Goal: Task Accomplishment & Management: Complete application form

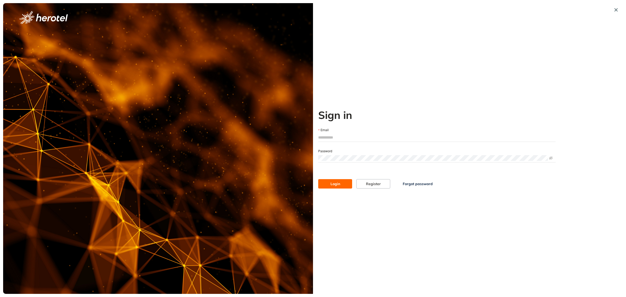
type input "**********"
click at [337, 185] on span "Login" at bounding box center [336, 184] width 10 height 6
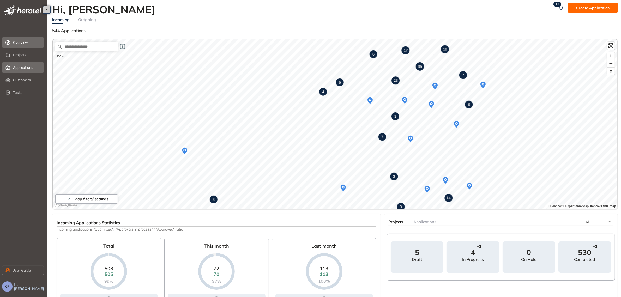
click at [27, 65] on span "Applications" at bounding box center [26, 67] width 27 height 10
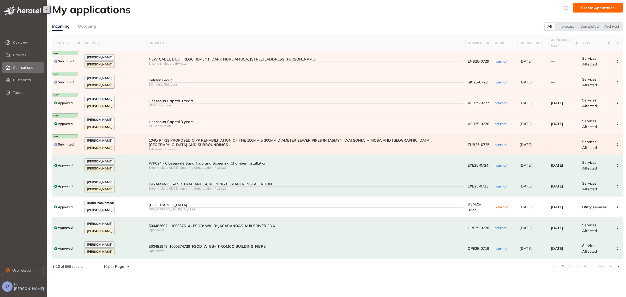
click at [404, 144] on div "104Q R4-33 PROPOSED CIPP REHABILITATION OF THE 150MM & 300MM DIAMETER SEWER PIP…" at bounding box center [306, 142] width 315 height 9
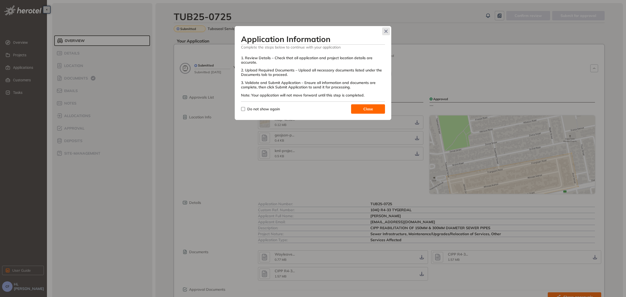
click at [384, 30] on icon "Close" at bounding box center [386, 31] width 4 height 4
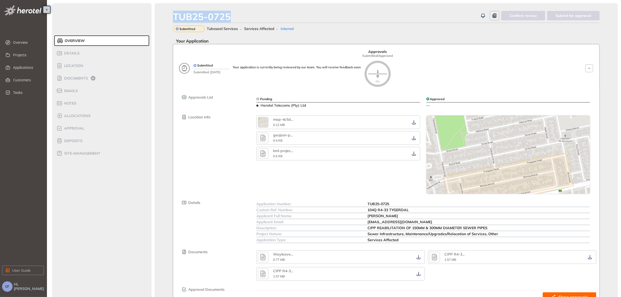
drag, startPoint x: 232, startPoint y: 16, endPoint x: 171, endPoint y: 20, distance: 60.9
click at [171, 20] on div "TUB25-0725 Confirm review Submit for approval Submitted Tuboseal Services Servi…" at bounding box center [387, 165] width 464 height 325
copy div "TUB25-0725"
click at [84, 78] on span "Documents" at bounding box center [75, 78] width 25 height 4
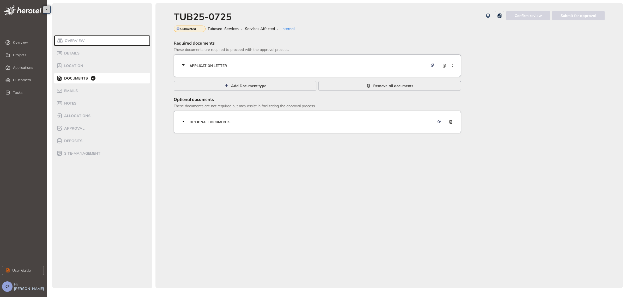
click at [213, 63] on span "Application letter" at bounding box center [309, 66] width 239 height 6
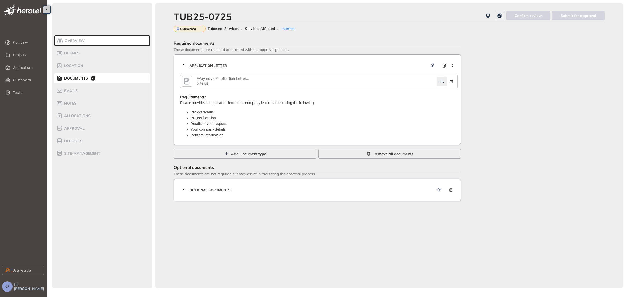
click at [442, 81] on icon "button" at bounding box center [442, 81] width 4 height 4
click at [354, 192] on span "Optional documents" at bounding box center [312, 190] width 245 height 6
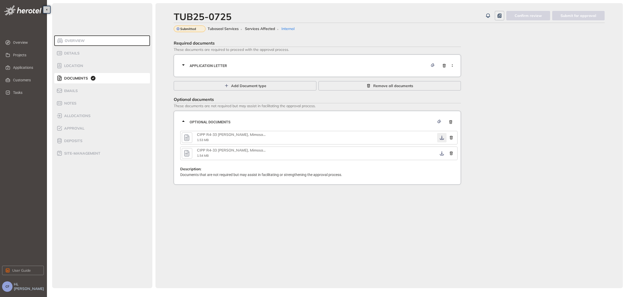
click at [442, 136] on icon "button" at bounding box center [442, 138] width 5 height 4
click at [441, 152] on icon "button" at bounding box center [442, 153] width 5 height 4
click at [74, 131] on div "Approval" at bounding box center [78, 128] width 44 height 6
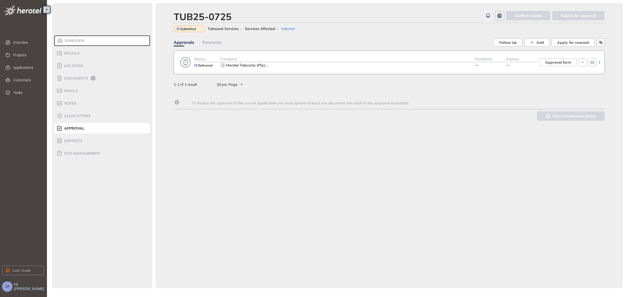
click at [349, 63] on div "Herotel Telecoms (Pty) ..." at bounding box center [348, 65] width 255 height 6
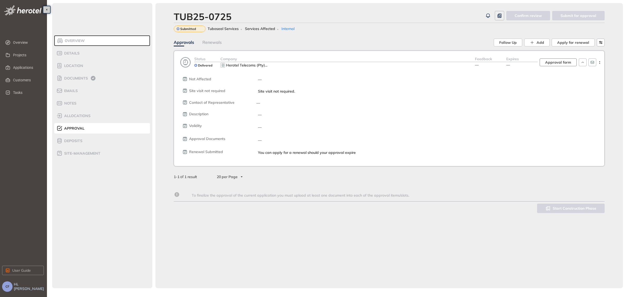
click at [551, 62] on span "Approval form" at bounding box center [559, 63] width 26 height 6
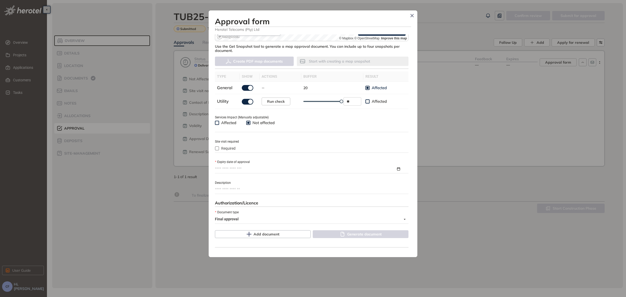
scroll to position [137, 0]
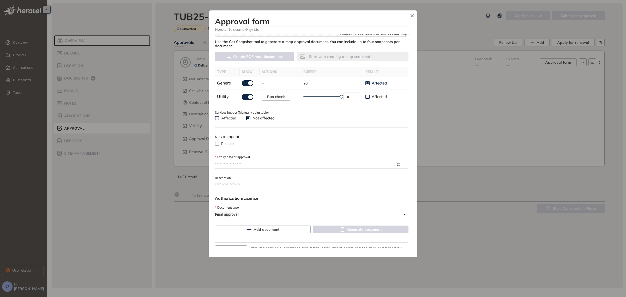
click at [293, 163] on input "Expiry date of approval" at bounding box center [305, 165] width 181 height 6
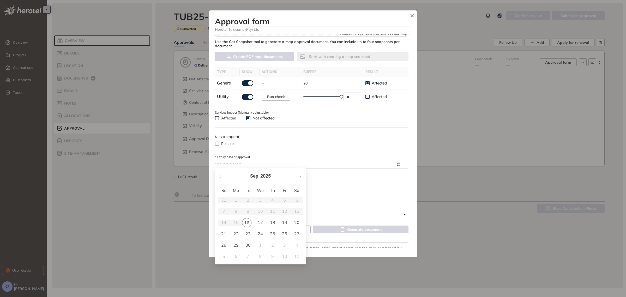
click at [298, 177] on button "button" at bounding box center [300, 176] width 6 height 11
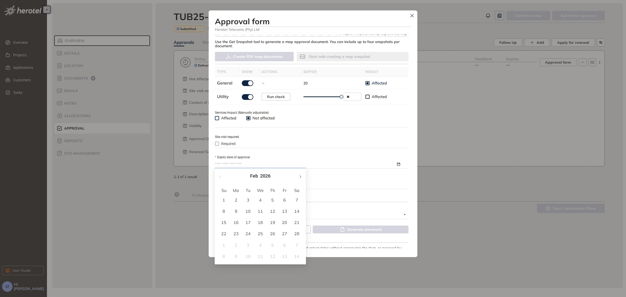
click at [298, 177] on button "button" at bounding box center [300, 176] width 6 height 11
type input "**********"
click at [238, 220] on div "16" at bounding box center [236, 223] width 6 height 6
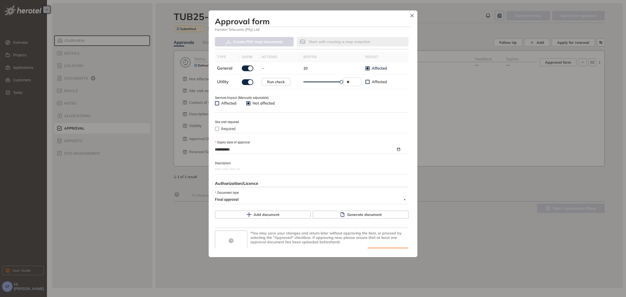
scroll to position [162, 0]
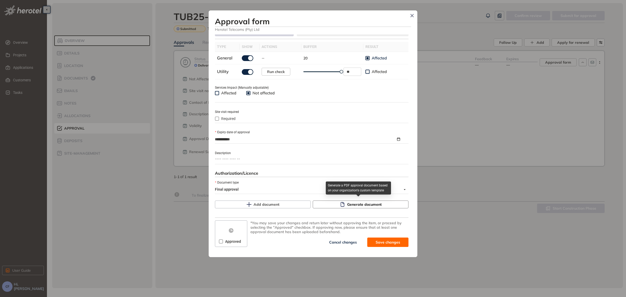
click at [352, 202] on span "Generate document" at bounding box center [364, 205] width 34 height 6
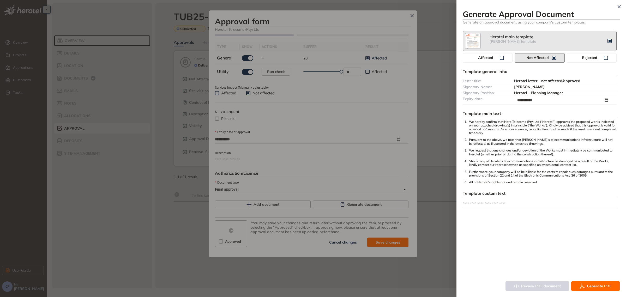
click at [586, 285] on button "Generate PDF" at bounding box center [596, 286] width 49 height 9
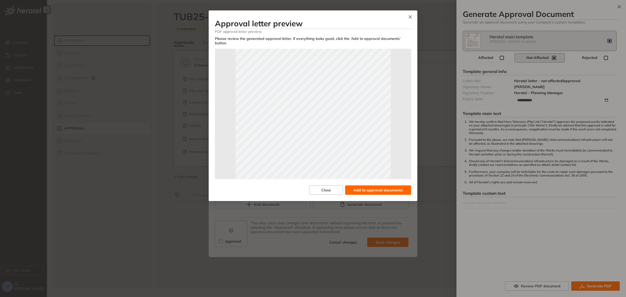
scroll to position [98, 0]
click at [376, 189] on span "Add to approval documents" at bounding box center [378, 190] width 49 height 6
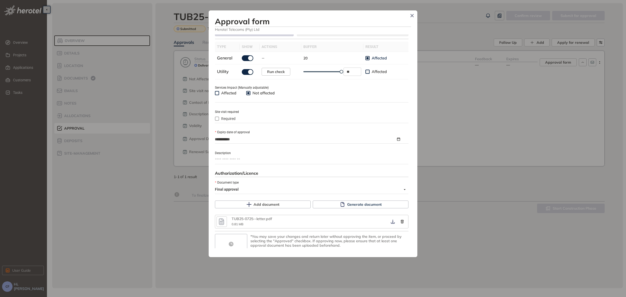
scroll to position [175, 0]
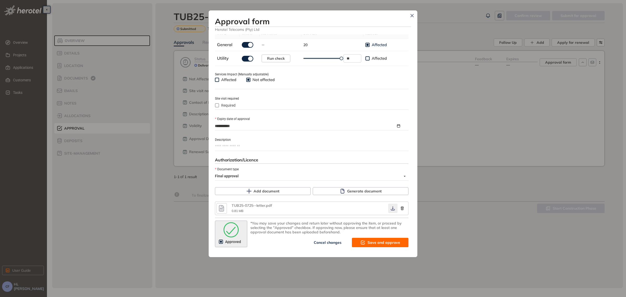
click at [390, 206] on icon "button" at bounding box center [392, 208] width 5 height 4
click at [383, 240] on span "Save and approve" at bounding box center [384, 243] width 33 height 6
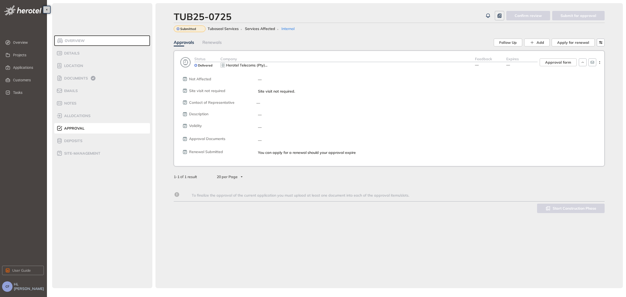
scroll to position [184, 0]
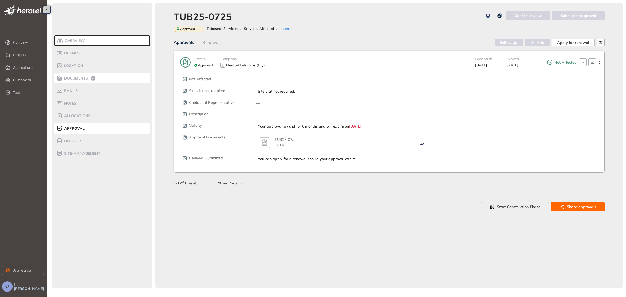
click at [76, 77] on span "Documents" at bounding box center [75, 78] width 25 height 4
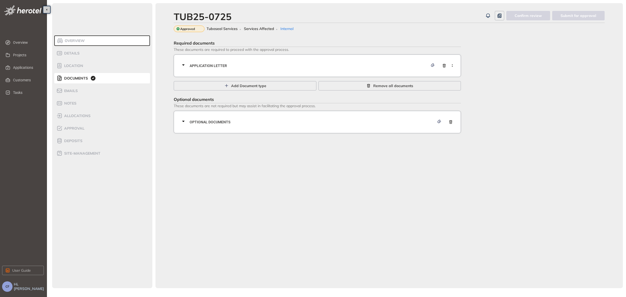
click at [209, 66] on span "Application letter" at bounding box center [309, 66] width 239 height 6
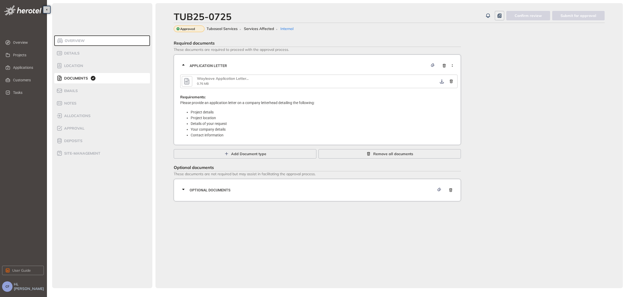
click at [184, 81] on icon "button" at bounding box center [187, 81] width 8 height 9
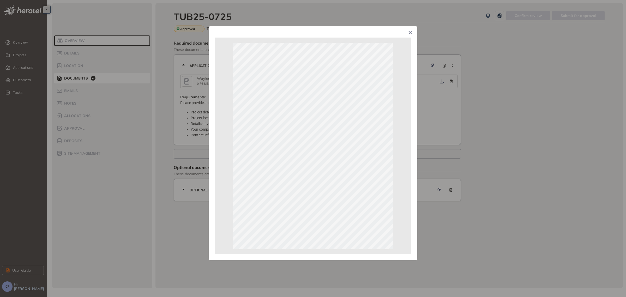
click at [540, 108] on div "Page 1 of 1" at bounding box center [313, 148] width 626 height 297
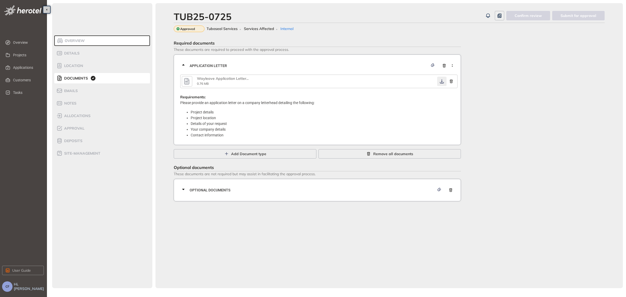
click at [441, 81] on icon "button" at bounding box center [442, 81] width 5 height 4
click at [330, 191] on span "Optional documents" at bounding box center [312, 190] width 245 height 6
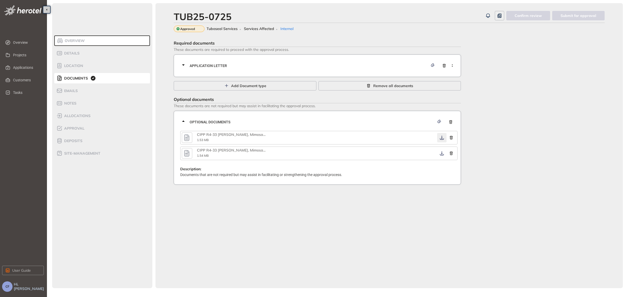
click at [443, 138] on icon "button" at bounding box center [442, 138] width 5 height 4
click at [443, 153] on icon "button" at bounding box center [442, 153] width 4 height 4
click at [84, 128] on span "Approval" at bounding box center [74, 128] width 22 height 4
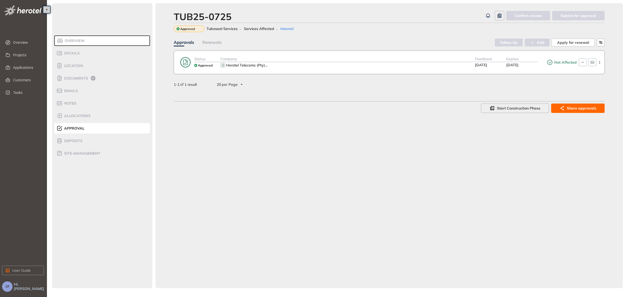
click at [404, 63] on div "Herotel Telecoms (Pty) ..." at bounding box center [348, 65] width 255 height 6
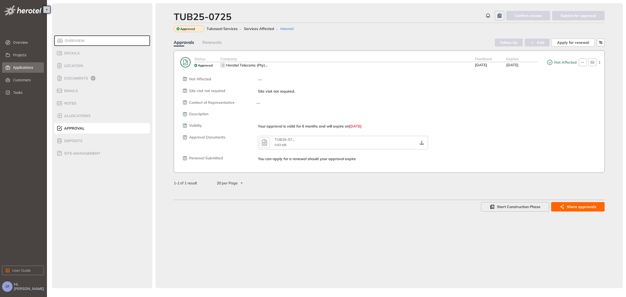
click at [31, 68] on span "Applications" at bounding box center [26, 67] width 27 height 10
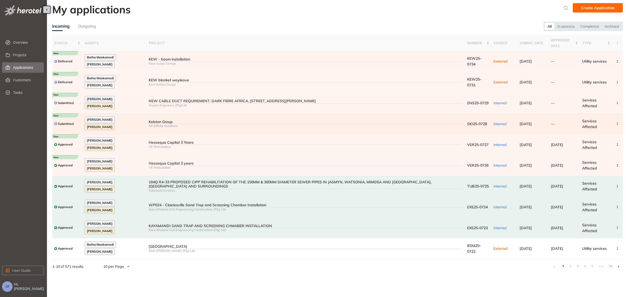
click at [150, 120] on div "Kelston Group" at bounding box center [306, 122] width 315 height 4
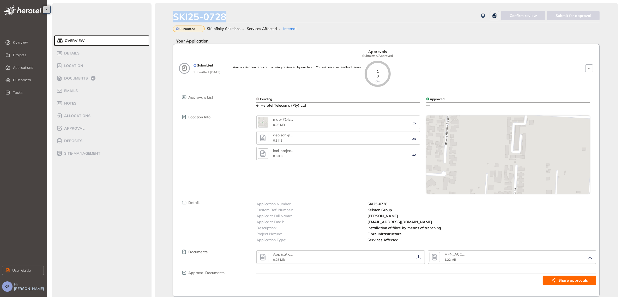
drag, startPoint x: 229, startPoint y: 17, endPoint x: 168, endPoint y: 14, distance: 60.6
click at [168, 14] on div "SKI25-0728 Confirm review Submit for approval Submitted SK Infinity Solutions S…" at bounding box center [387, 157] width 464 height 308
copy div "SKI25-0728"
click at [84, 76] on span "Documents" at bounding box center [75, 78] width 25 height 4
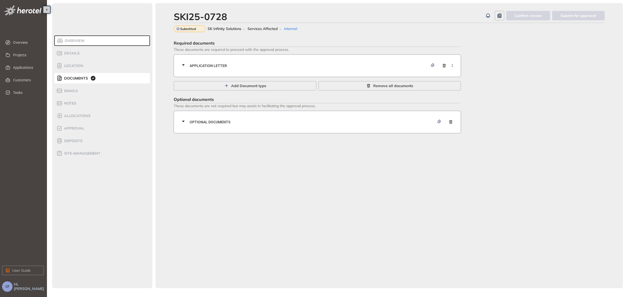
click at [292, 58] on div "Application letter" at bounding box center [318, 66] width 277 height 16
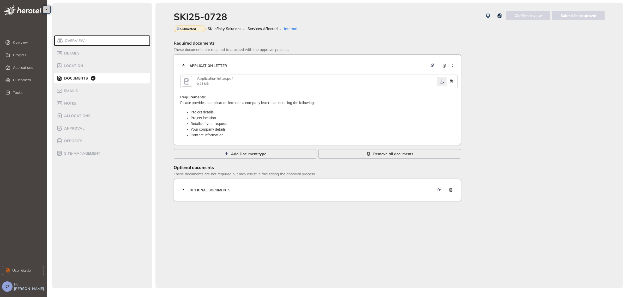
click at [441, 81] on icon "button" at bounding box center [442, 81] width 5 height 4
click at [300, 188] on span "Optional documents" at bounding box center [312, 190] width 245 height 6
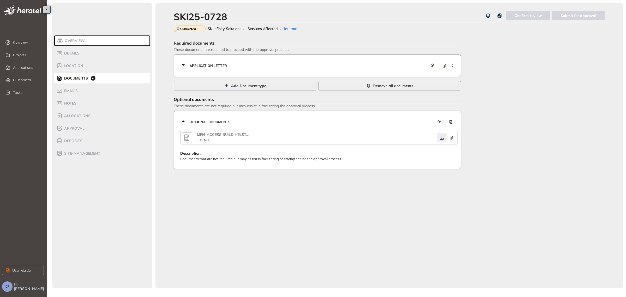
click at [441, 136] on icon "button" at bounding box center [442, 138] width 5 height 4
click at [70, 128] on span "Approval" at bounding box center [74, 128] width 22 height 4
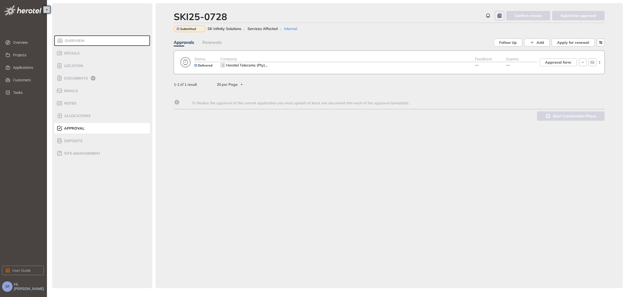
click at [314, 67] on div "Herotel Telecoms (Pty) ..." at bounding box center [348, 65] width 255 height 6
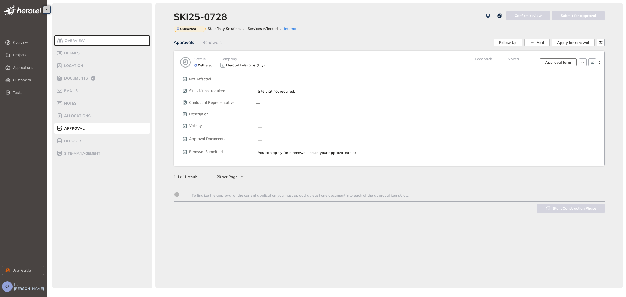
click at [553, 61] on span "Approval form" at bounding box center [559, 63] width 26 height 6
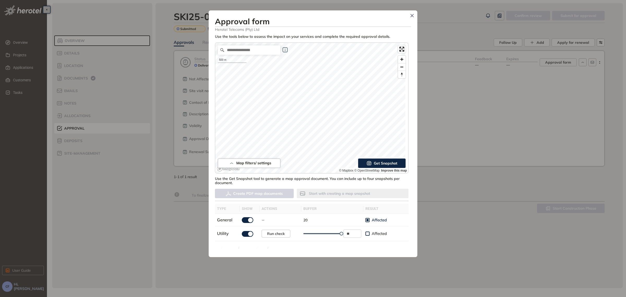
click at [413, 192] on div "**********" at bounding box center [313, 133] width 209 height 247
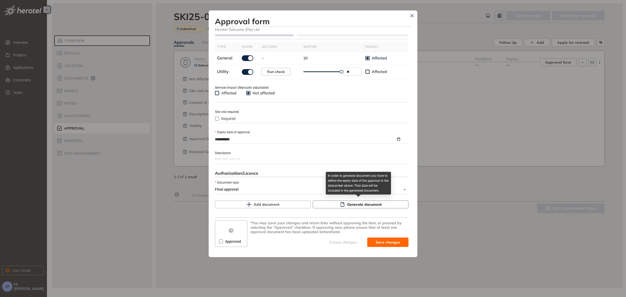
click at [351, 202] on span "Generate document" at bounding box center [364, 205] width 34 height 6
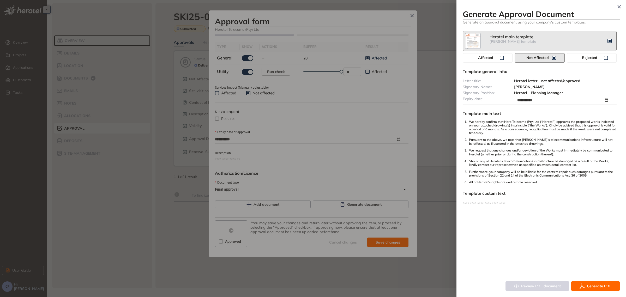
click at [583, 287] on icon "button" at bounding box center [582, 286] width 5 height 5
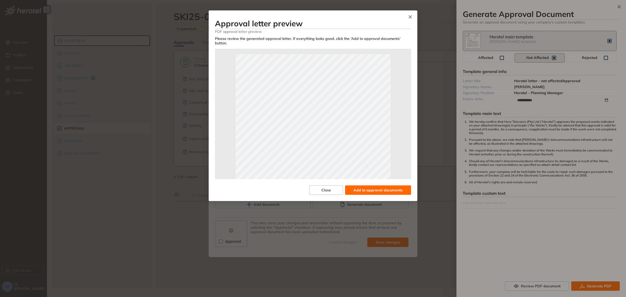
click at [394, 188] on span "Add to approval documents" at bounding box center [378, 190] width 49 height 6
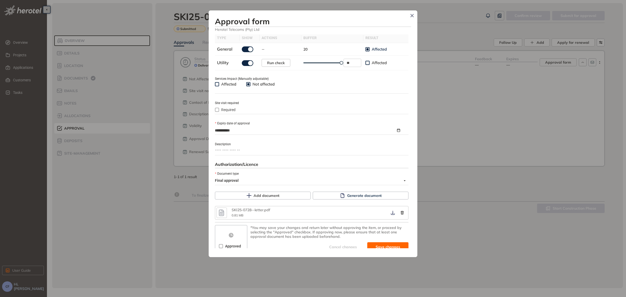
scroll to position [175, 0]
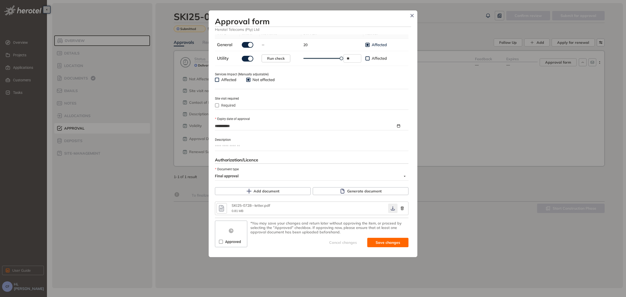
click at [390, 207] on icon "button" at bounding box center [392, 208] width 5 height 4
click at [370, 242] on span "Save and approve" at bounding box center [384, 243] width 33 height 6
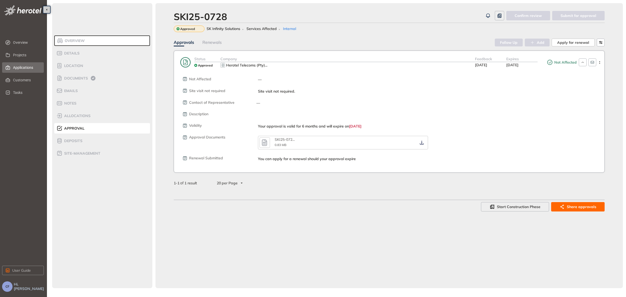
click at [23, 67] on span "Applications" at bounding box center [26, 67] width 27 height 10
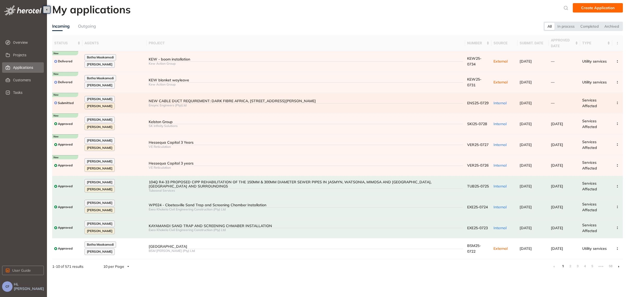
click at [191, 99] on div "NEW CABLE DUCT REQUIREMENT: DARK FIBRE AFRICA, [STREET_ADDRESS][PERSON_NAME]" at bounding box center [306, 101] width 315 height 4
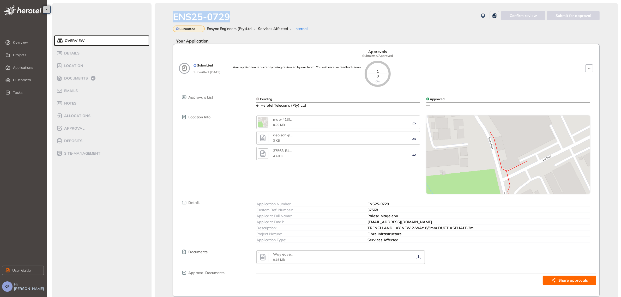
drag, startPoint x: 232, startPoint y: 16, endPoint x: 175, endPoint y: 17, distance: 56.6
click at [175, 17] on div "ENS25-0729" at bounding box center [326, 16] width 306 height 11
copy div "ENS25-0729"
click at [82, 75] on div "Documents" at bounding box center [78, 78] width 44 height 6
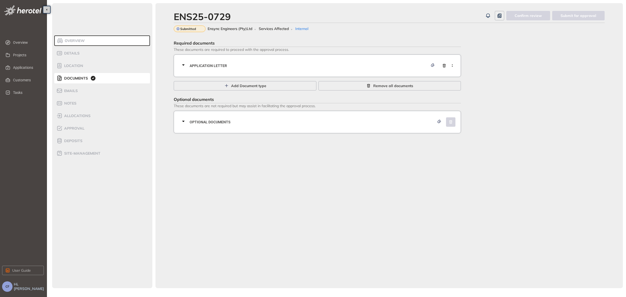
click at [313, 58] on div "Application letter" at bounding box center [318, 66] width 277 height 16
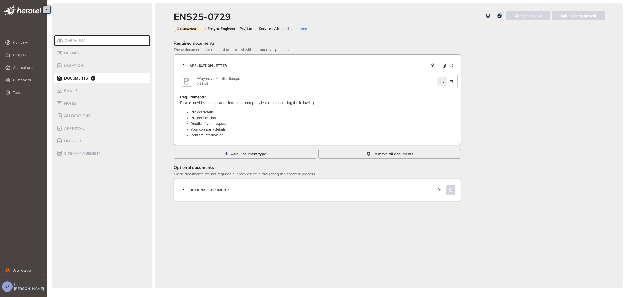
click at [441, 81] on icon "button" at bounding box center [442, 81] width 5 height 4
click at [328, 188] on span "Optional documents" at bounding box center [312, 190] width 245 height 6
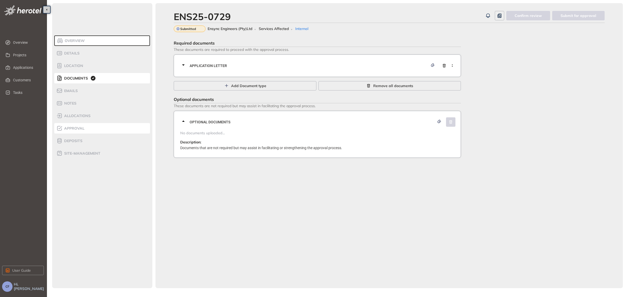
click at [79, 126] on span "Approval" at bounding box center [74, 128] width 22 height 4
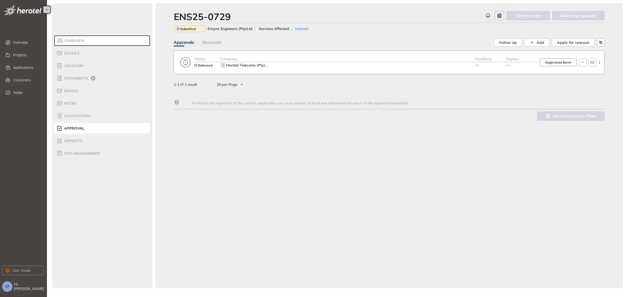
click at [556, 60] on span "Approval form" at bounding box center [559, 63] width 26 height 6
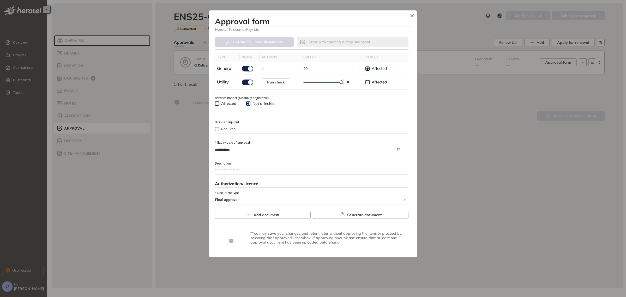
scroll to position [162, 0]
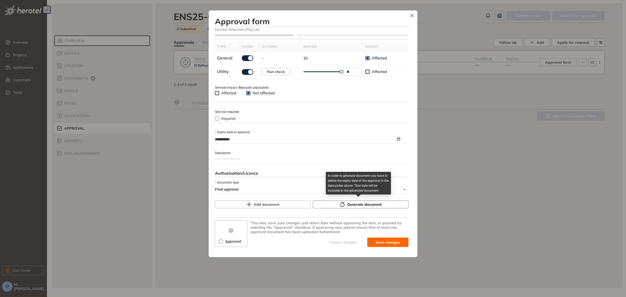
click at [368, 204] on span "Generate document" at bounding box center [364, 205] width 34 height 6
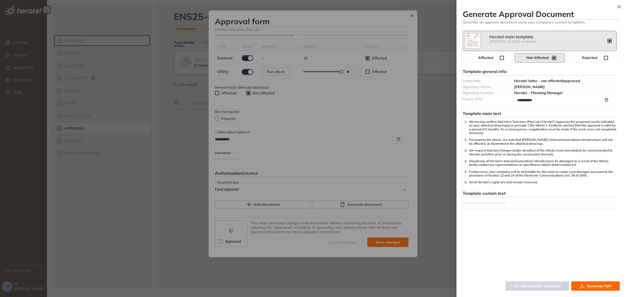
click at [600, 284] on span "Generate PDF" at bounding box center [599, 286] width 25 height 6
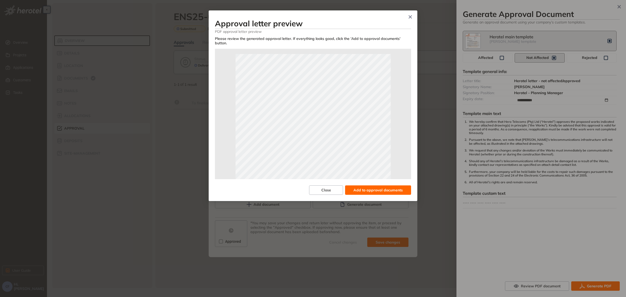
click at [382, 190] on span "Add to approval documents" at bounding box center [378, 190] width 49 height 6
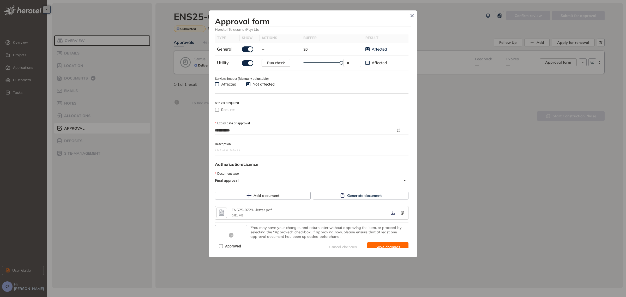
scroll to position [175, 0]
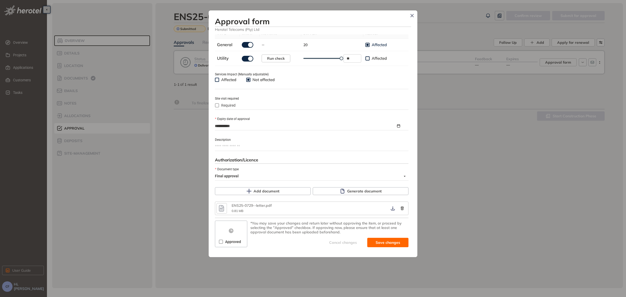
click at [222, 240] on span at bounding box center [221, 242] width 4 height 4
click at [390, 207] on icon "button" at bounding box center [392, 208] width 5 height 4
drag, startPoint x: 373, startPoint y: 242, endPoint x: 376, endPoint y: 241, distance: 2.9
click at [373, 242] on span "Save and approve" at bounding box center [384, 243] width 33 height 6
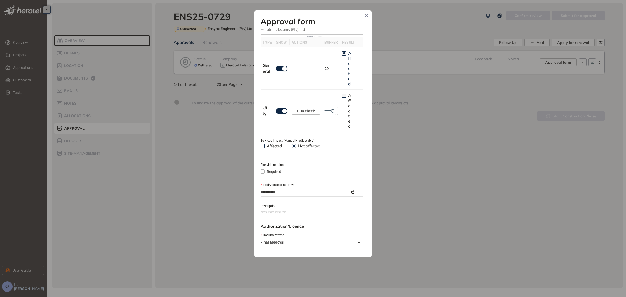
scroll to position [184, 0]
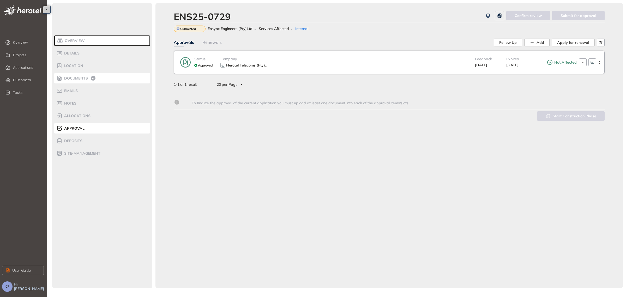
click at [73, 77] on span "Documents" at bounding box center [75, 78] width 25 height 4
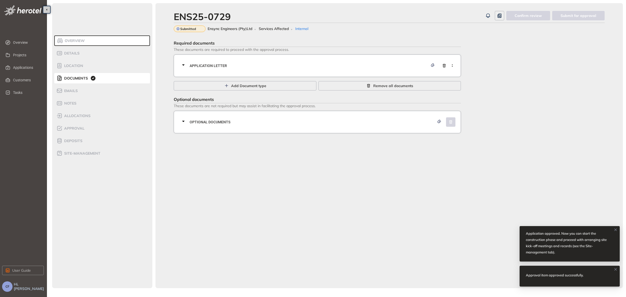
click at [202, 63] on span "Application letter" at bounding box center [309, 66] width 239 height 6
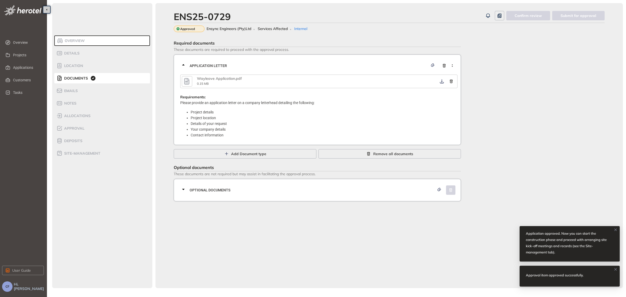
click at [185, 80] on icon "button" at bounding box center [187, 81] width 8 height 9
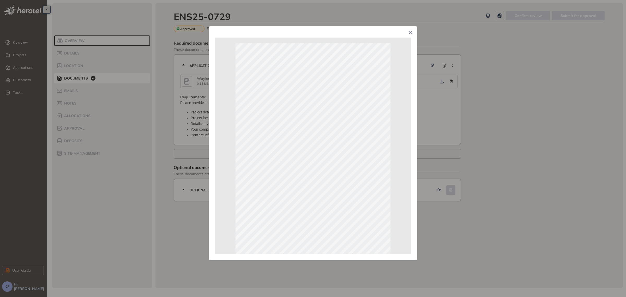
click at [411, 32] on icon "Close" at bounding box center [410, 32] width 3 height 3
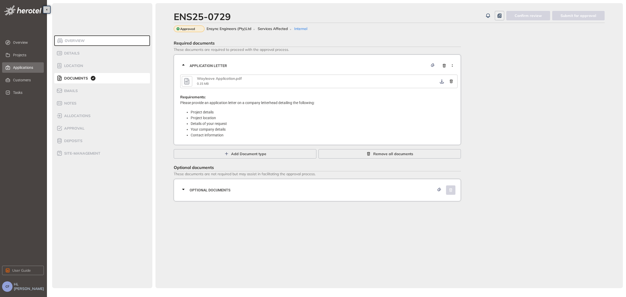
click at [25, 67] on span "Applications" at bounding box center [26, 67] width 27 height 10
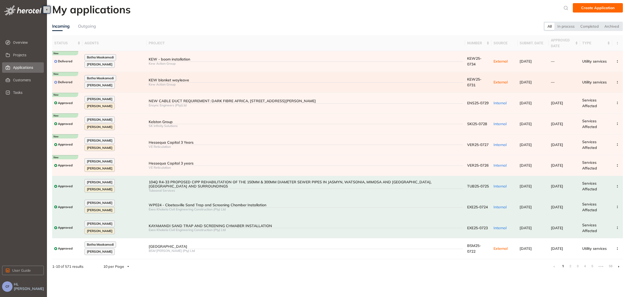
click at [156, 78] on div "KEW blanket wayleave" at bounding box center [306, 80] width 315 height 4
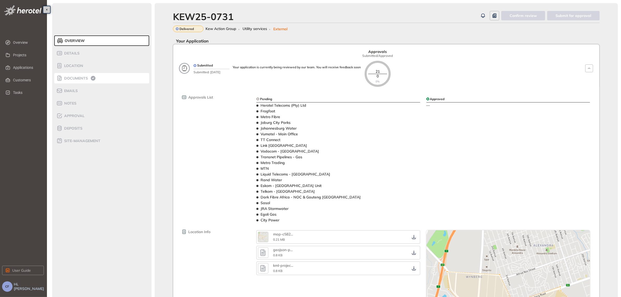
click at [86, 76] on span "Documents" at bounding box center [75, 78] width 25 height 4
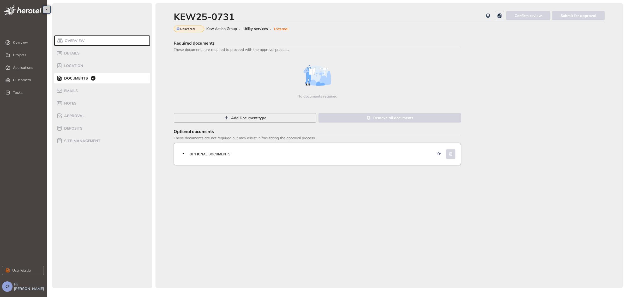
click at [314, 153] on span "Optional documents" at bounding box center [312, 154] width 245 height 6
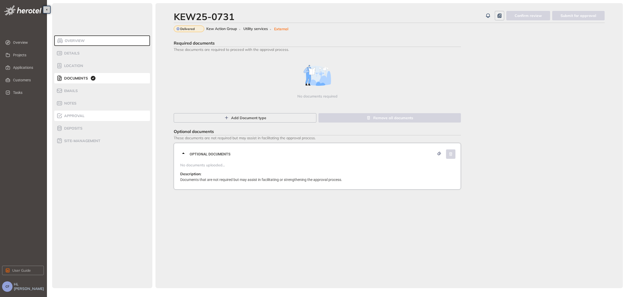
click at [84, 115] on span "Approval" at bounding box center [74, 116] width 22 height 4
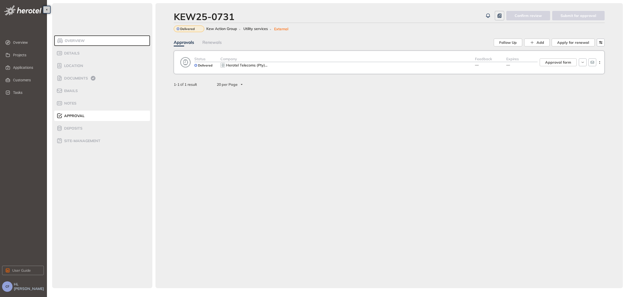
click at [319, 62] on div "Herotel Telecoms (Pty) ..." at bounding box center [348, 65] width 255 height 6
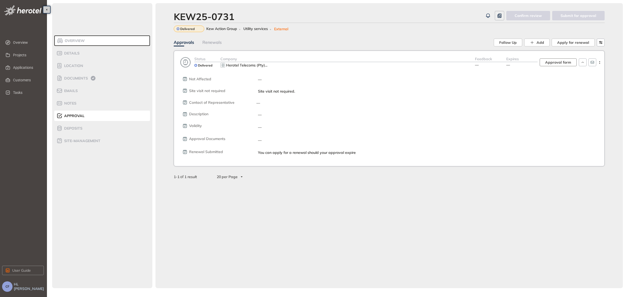
click at [555, 63] on span "Approval form" at bounding box center [559, 63] width 26 height 6
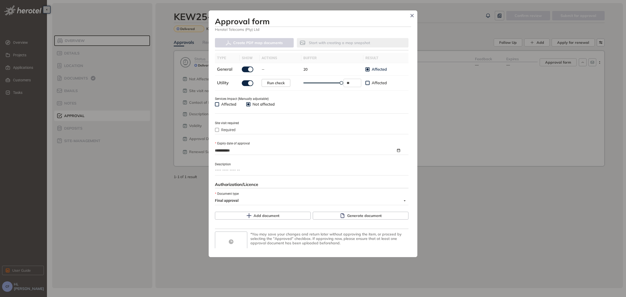
scroll to position [162, 0]
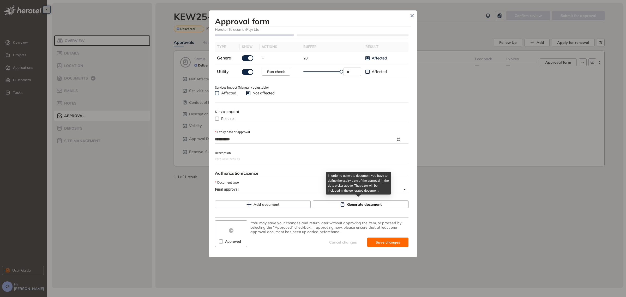
click at [363, 205] on span "Generate document" at bounding box center [364, 205] width 34 height 6
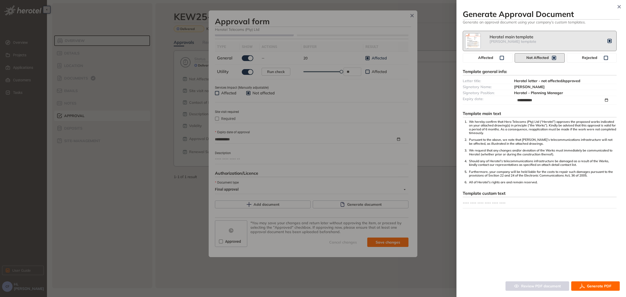
click at [374, 113] on div at bounding box center [313, 148] width 626 height 297
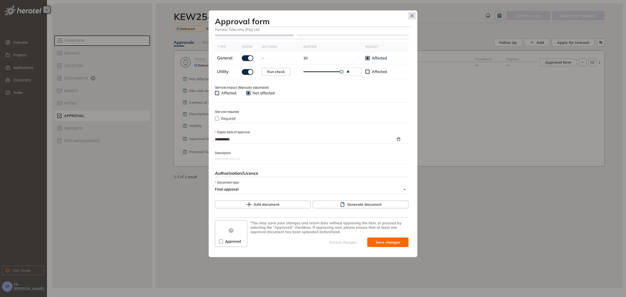
click at [412, 15] on icon "Close" at bounding box center [412, 15] width 3 height 3
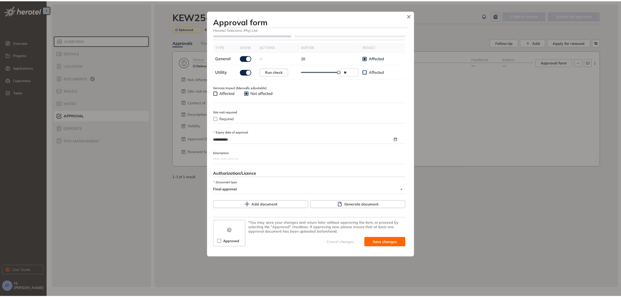
scroll to position [171, 0]
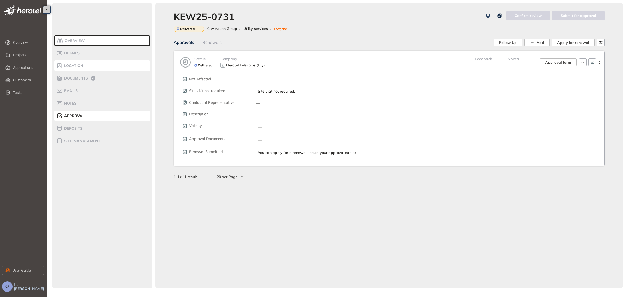
click at [70, 67] on span "Location" at bounding box center [73, 66] width 21 height 4
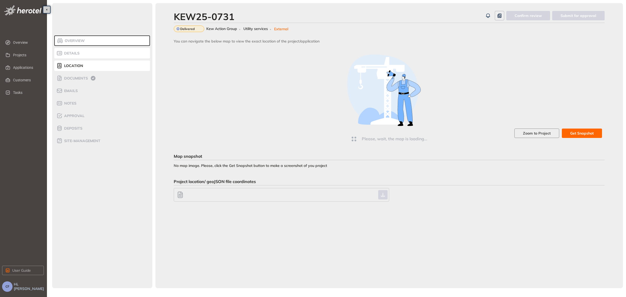
click at [82, 52] on div "Details" at bounding box center [78, 53] width 44 height 6
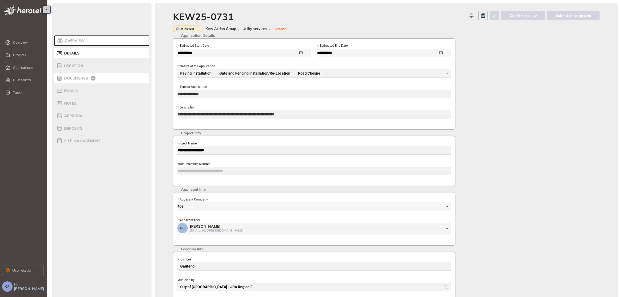
click at [89, 77] on div "Documents" at bounding box center [78, 78] width 44 height 6
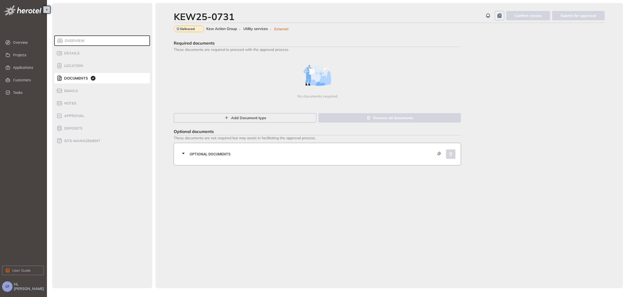
click at [182, 152] on icon at bounding box center [183, 153] width 6 height 6
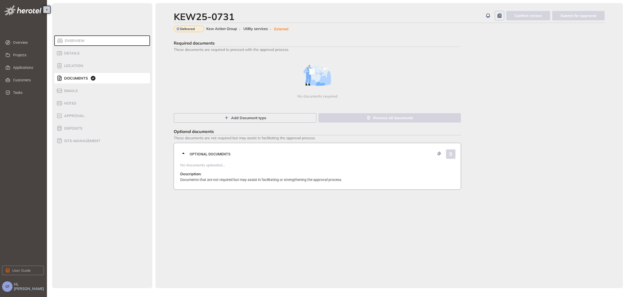
click at [182, 152] on icon at bounding box center [183, 153] width 6 height 6
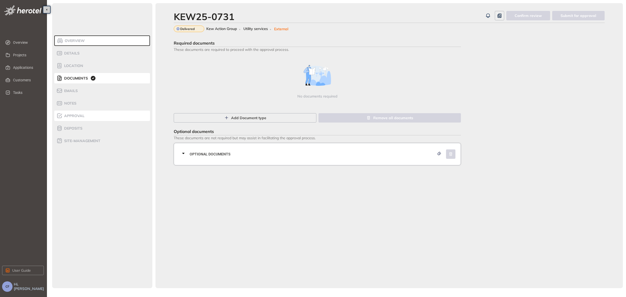
click at [82, 117] on span "Approval" at bounding box center [74, 116] width 22 height 4
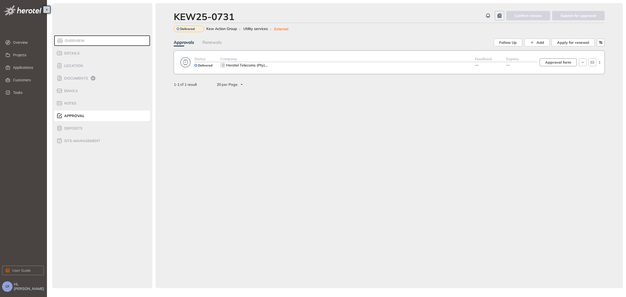
click at [570, 63] on span "Approval form" at bounding box center [559, 63] width 26 height 6
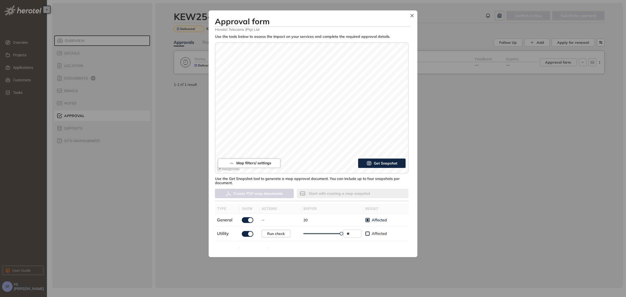
type textarea "**********"
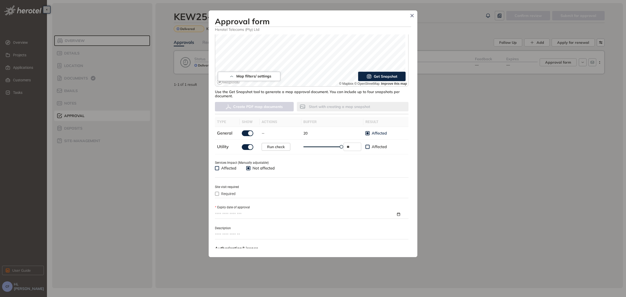
scroll to position [98, 0]
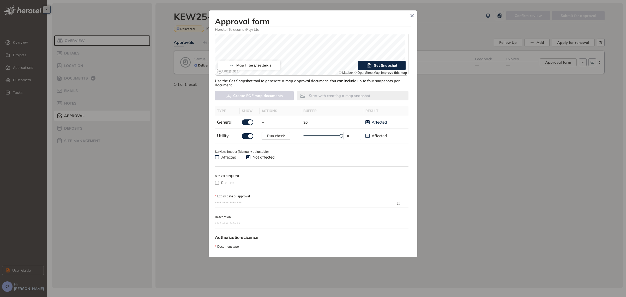
click at [256, 203] on input "Expiry date of approval" at bounding box center [305, 204] width 181 height 6
type input "**********"
click at [302, 107] on button "button" at bounding box center [300, 109] width 6 height 11
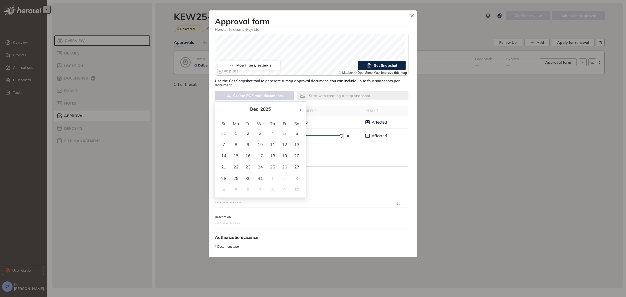
click at [302, 107] on button "button" at bounding box center [300, 109] width 6 height 11
click at [220, 108] on button "button" at bounding box center [221, 109] width 6 height 11
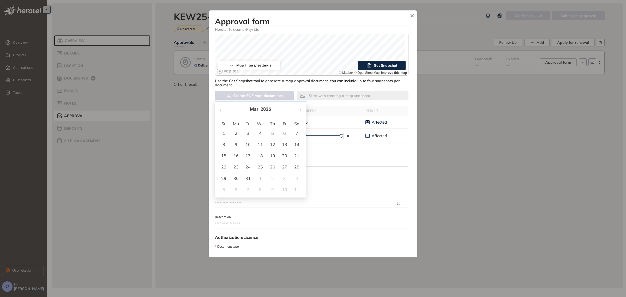
click at [220, 108] on button "button" at bounding box center [221, 109] width 6 height 11
click at [298, 109] on button "button" at bounding box center [300, 109] width 6 height 11
type input "**********"
click at [235, 153] on td "16" at bounding box center [236, 155] width 12 height 11
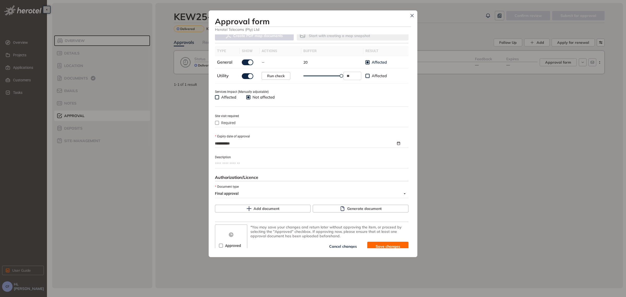
scroll to position [162, 0]
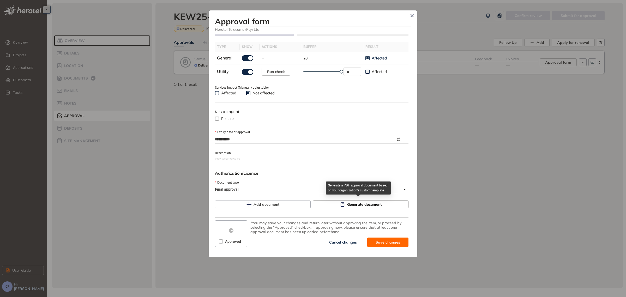
click at [335, 201] on button "Generate document" at bounding box center [361, 205] width 96 height 8
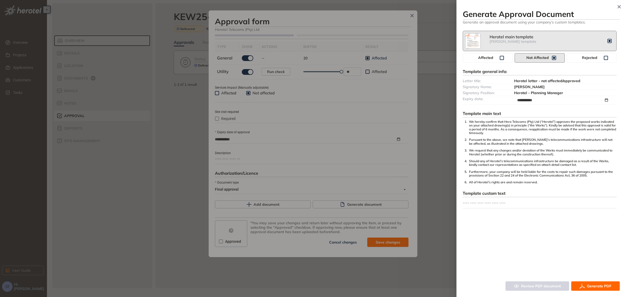
click at [598, 287] on span "Generate PDF" at bounding box center [599, 286] width 25 height 6
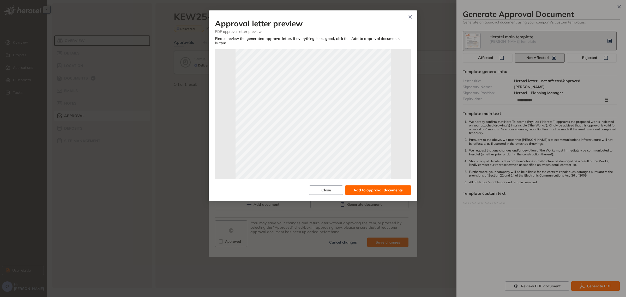
scroll to position [0, 0]
drag, startPoint x: 406, startPoint y: 109, endPoint x: 408, endPoint y: 144, distance: 35.8
click at [411, 145] on div "Page 1 of 2" at bounding box center [313, 114] width 196 height 131
click at [371, 192] on span "Add to approval documents" at bounding box center [378, 190] width 49 height 6
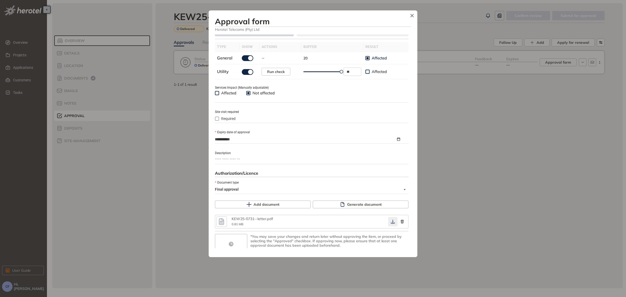
click at [390, 222] on icon "button" at bounding box center [392, 222] width 5 height 4
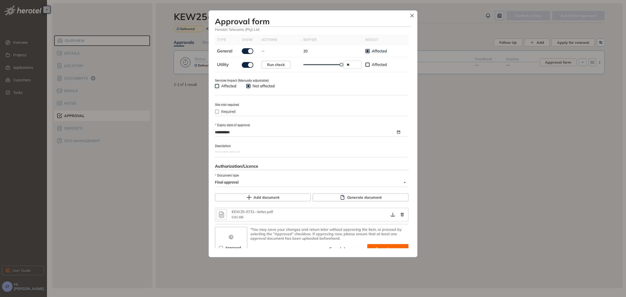
scroll to position [175, 0]
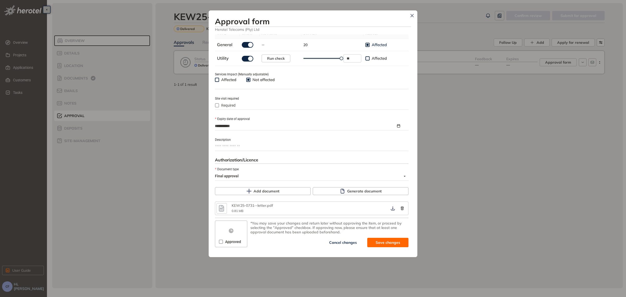
click at [224, 240] on span "Approved" at bounding box center [233, 242] width 20 height 6
click at [369, 240] on span "Save and approve" at bounding box center [384, 243] width 33 height 6
type textarea "**********"
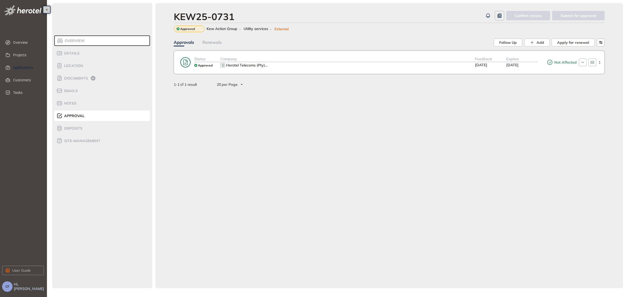
drag, startPoint x: 26, startPoint y: 66, endPoint x: 46, endPoint y: 66, distance: 20.4
click at [25, 66] on span "Applications" at bounding box center [26, 67] width 27 height 10
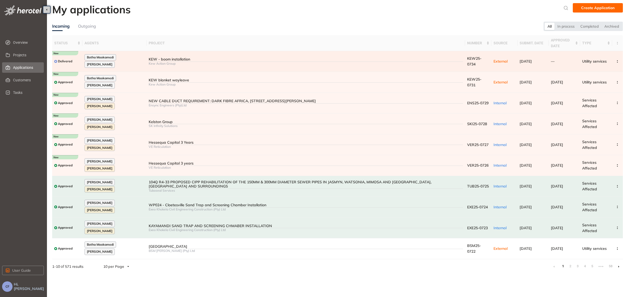
click at [191, 58] on div "KEW - boom installation" at bounding box center [306, 59] width 315 height 4
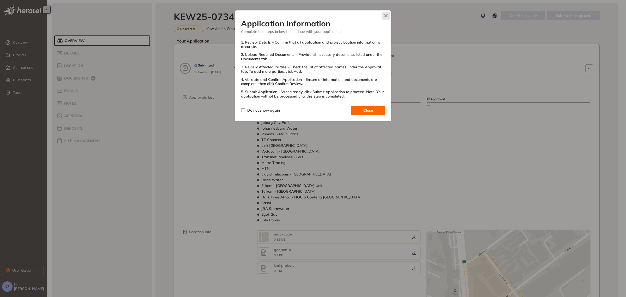
click at [386, 14] on icon "Close" at bounding box center [386, 16] width 4 height 4
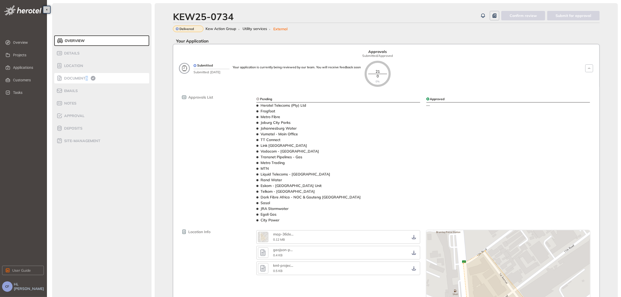
click at [86, 79] on span "Documents" at bounding box center [75, 78] width 25 height 4
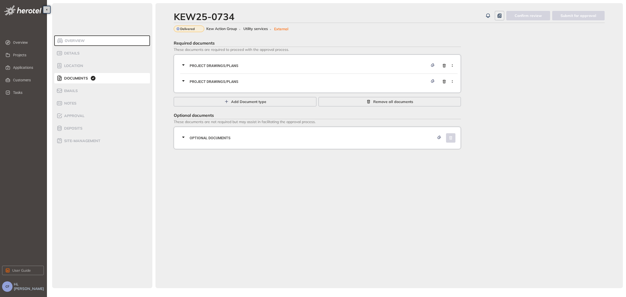
click at [223, 65] on span "Project Drawings/Plans" at bounding box center [309, 66] width 239 height 6
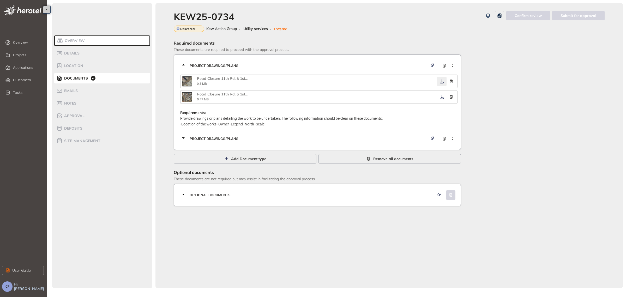
click at [440, 82] on icon "button" at bounding box center [442, 81] width 5 height 4
click at [442, 96] on icon "button" at bounding box center [442, 97] width 5 height 4
click at [356, 192] on span "Optional documents" at bounding box center [312, 195] width 245 height 6
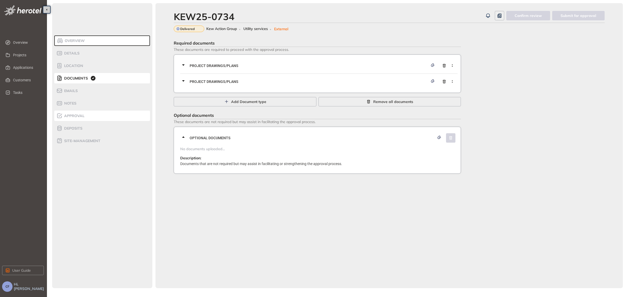
click at [78, 114] on span "Approval" at bounding box center [74, 116] width 22 height 4
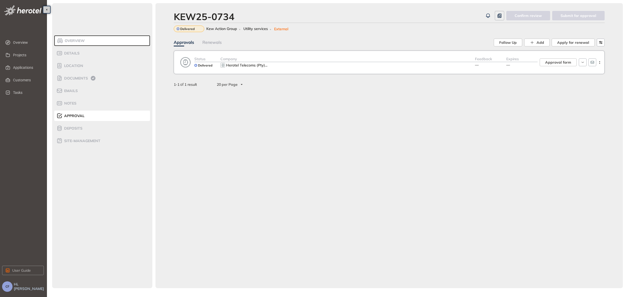
click at [322, 64] on div "Herotel Telecoms (Pty) ..." at bounding box center [348, 65] width 255 height 6
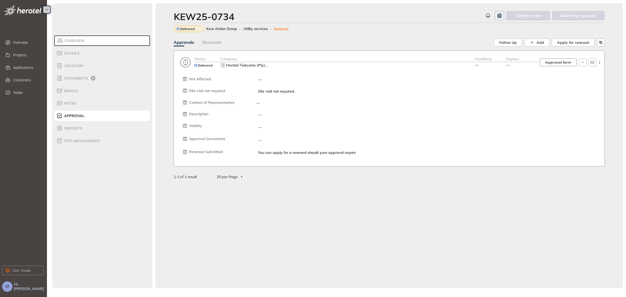
click at [555, 63] on span "Approval form" at bounding box center [559, 63] width 26 height 6
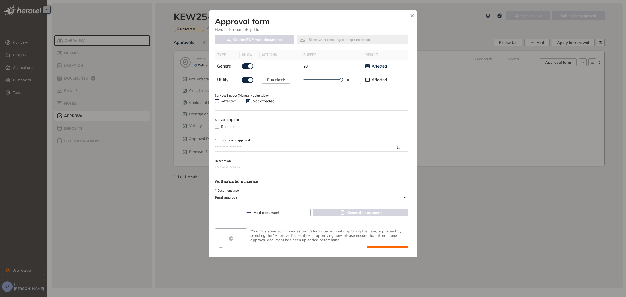
scroll to position [162, 0]
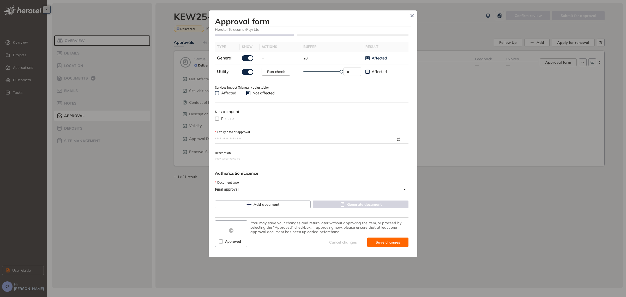
click at [249, 140] on input "Expiry date of approval" at bounding box center [305, 140] width 181 height 6
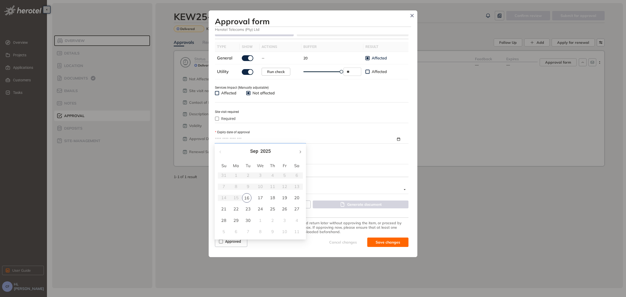
click at [302, 151] on button "button" at bounding box center [300, 151] width 6 height 11
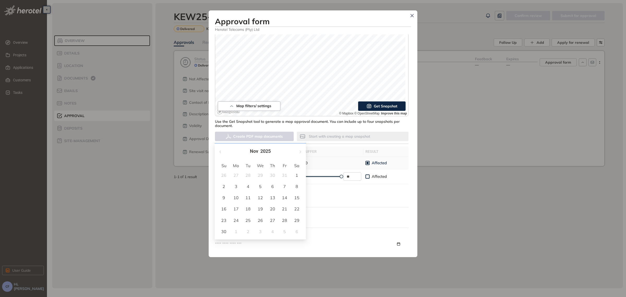
scroll to position [32, 0]
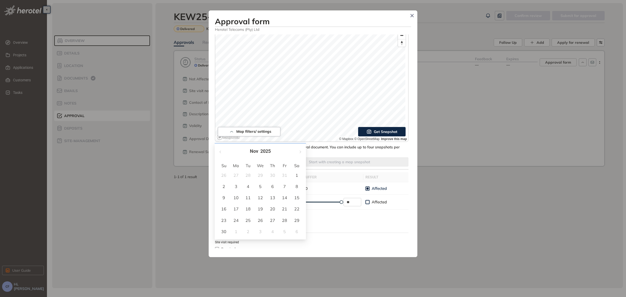
type input "**********"
click at [300, 152] on span "button" at bounding box center [300, 152] width 3 height 3
click at [299, 150] on button "button" at bounding box center [300, 151] width 6 height 11
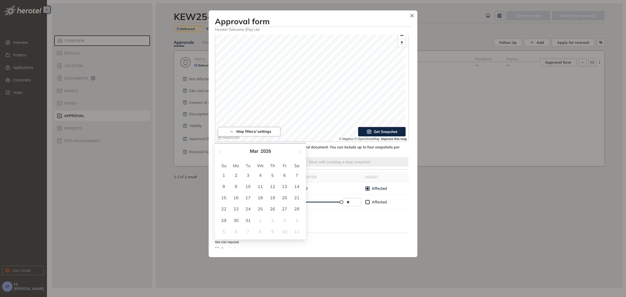
type input "**********"
click at [235, 195] on div "16" at bounding box center [236, 198] width 6 height 6
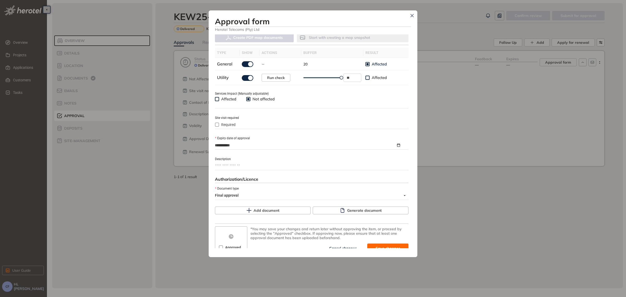
scroll to position [162, 0]
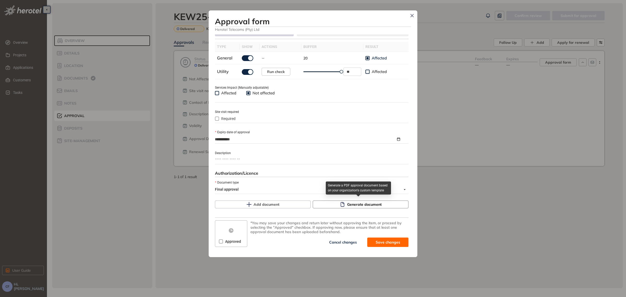
click at [357, 202] on span "Generate document" at bounding box center [364, 205] width 34 height 6
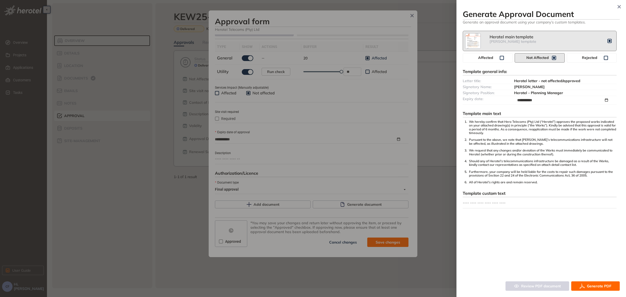
click at [588, 283] on button "Generate PDF" at bounding box center [596, 286] width 49 height 9
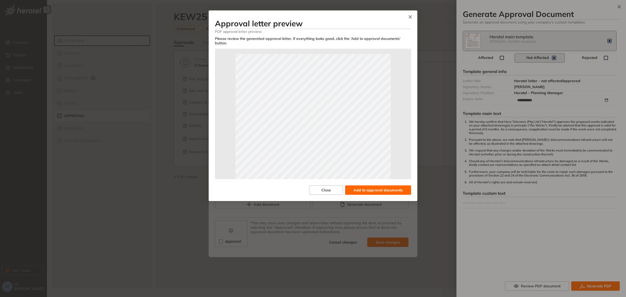
click at [370, 192] on span "Add to approval documents" at bounding box center [378, 190] width 49 height 6
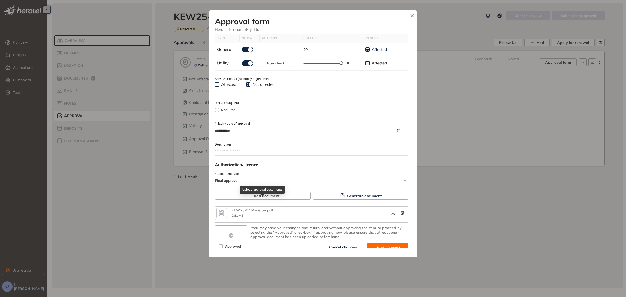
scroll to position [175, 0]
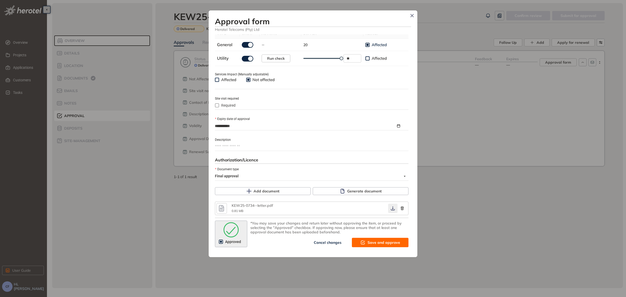
click at [390, 207] on icon "button" at bounding box center [392, 208] width 5 height 4
click at [380, 240] on span "Save and approve" at bounding box center [384, 243] width 33 height 6
type textarea "**********"
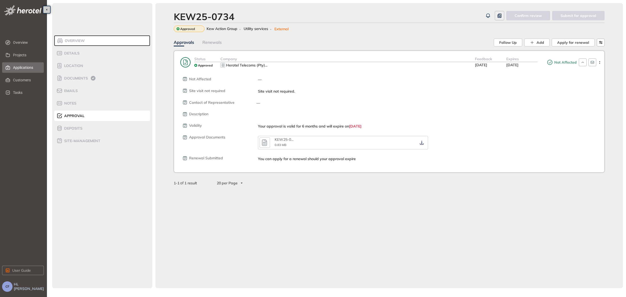
click at [23, 69] on span "Applications" at bounding box center [26, 67] width 27 height 10
